Goal: Information Seeking & Learning: Find specific fact

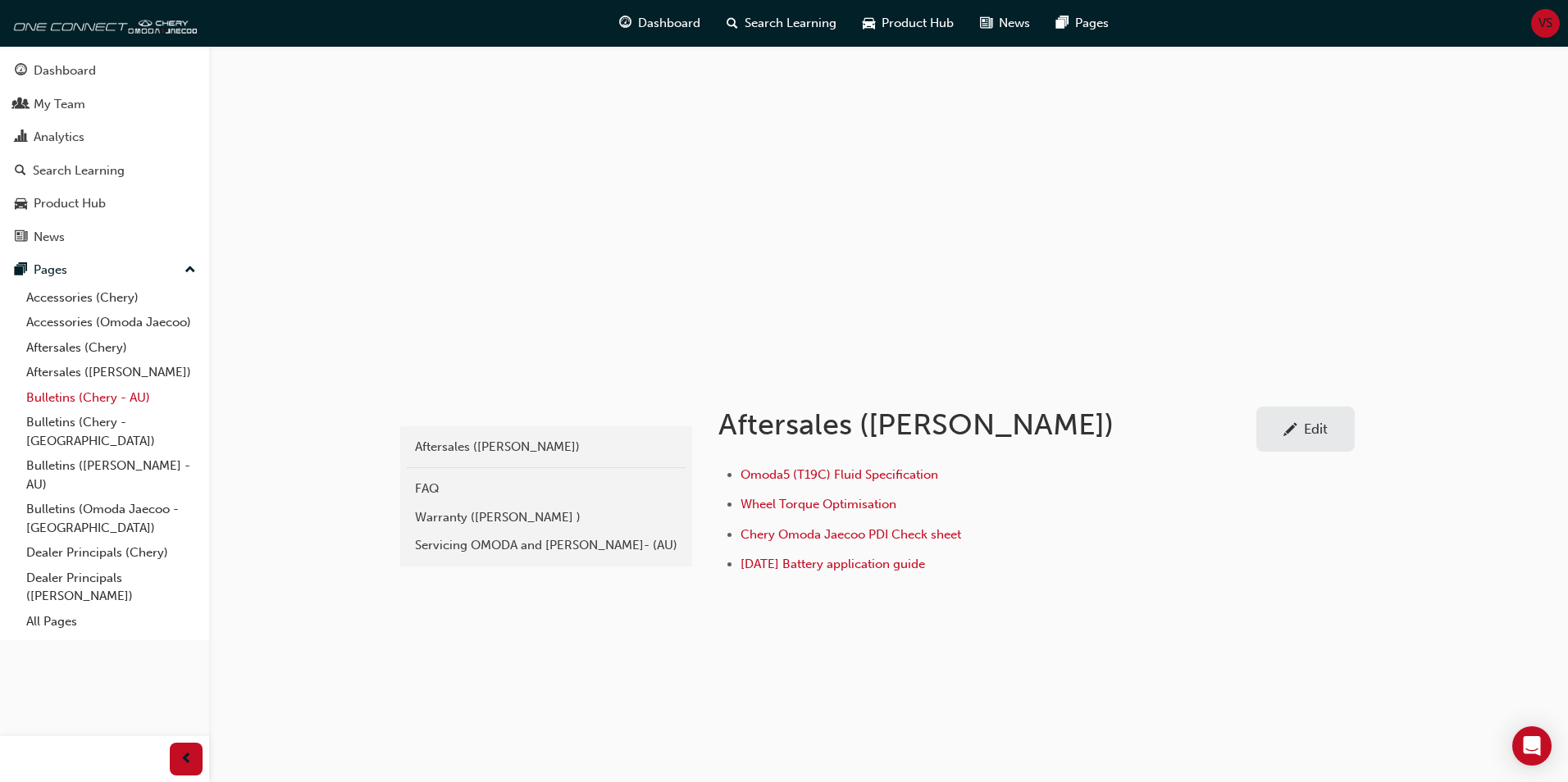
click at [54, 396] on link "Bulletins (Chery - AU)" at bounding box center [111, 398] width 183 height 26
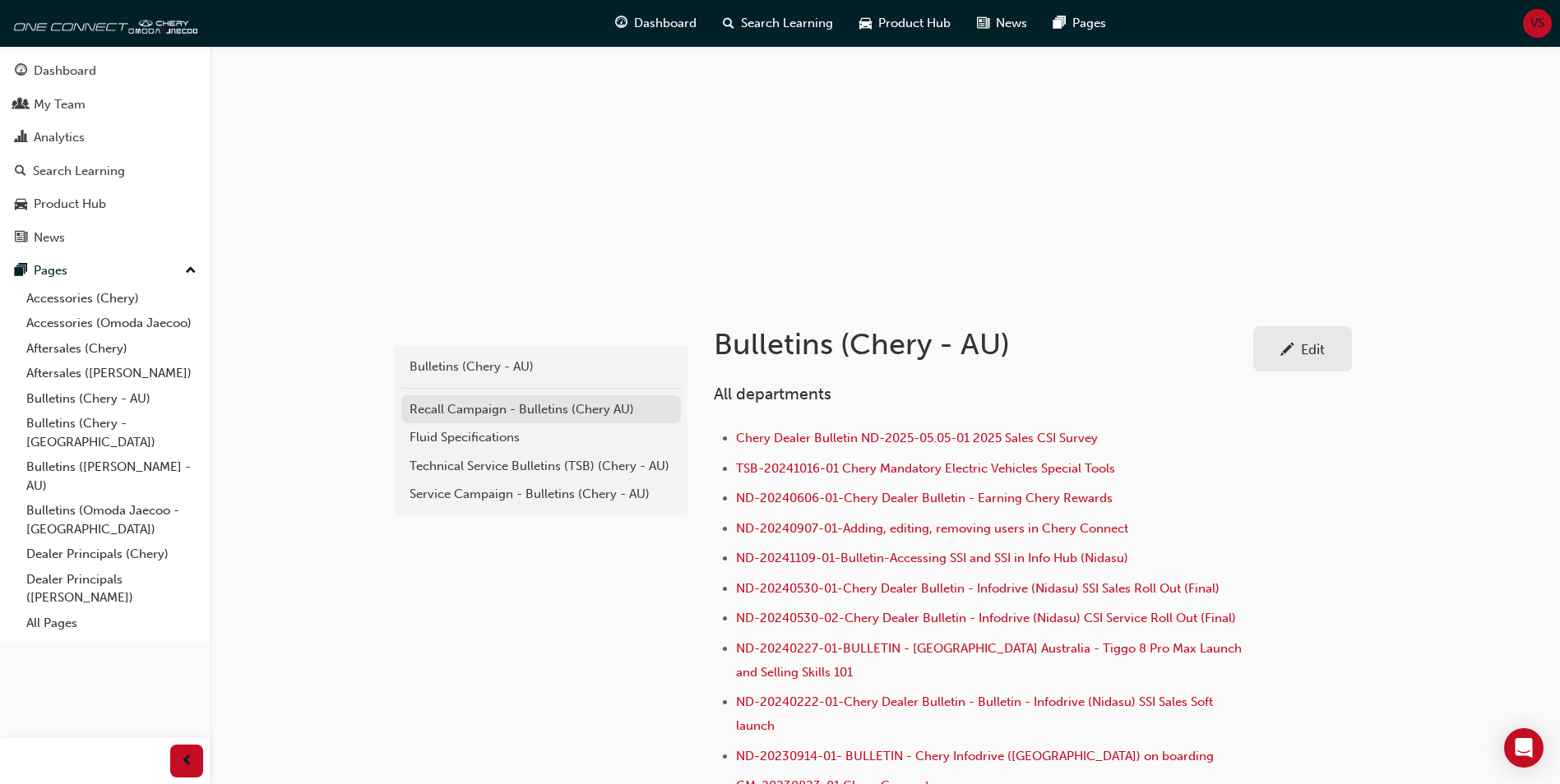
scroll to position [82, 0]
click at [505, 472] on div "Technical Service Bulletins (TSB) (Chery - AU)" at bounding box center [541, 465] width 263 height 19
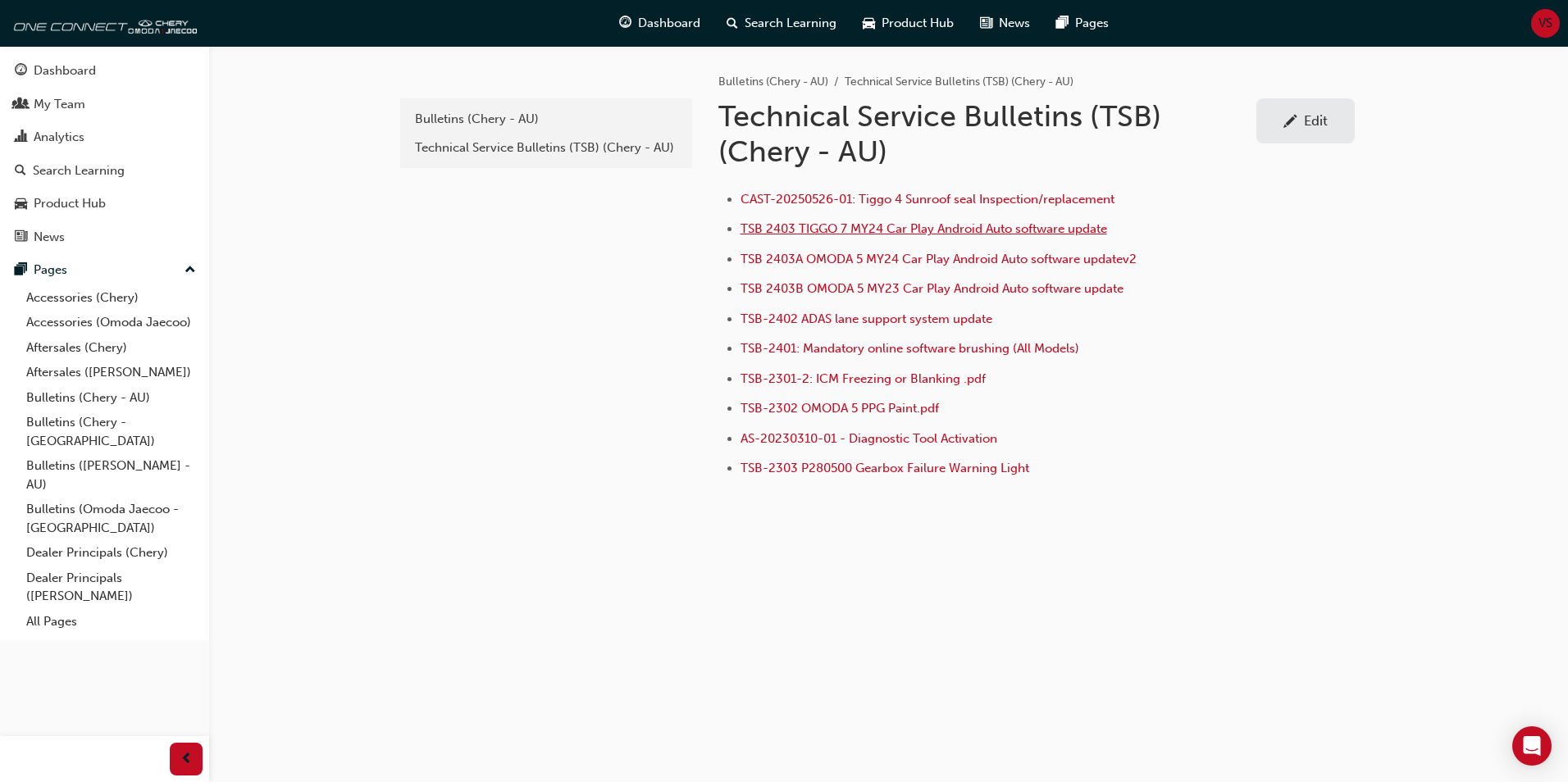
click at [867, 229] on span "TSB 2403 TIGGO 7 MY24 Car Play Android Auto software update" at bounding box center [924, 229] width 366 height 15
